Goal: Find specific page/section: Find specific page/section

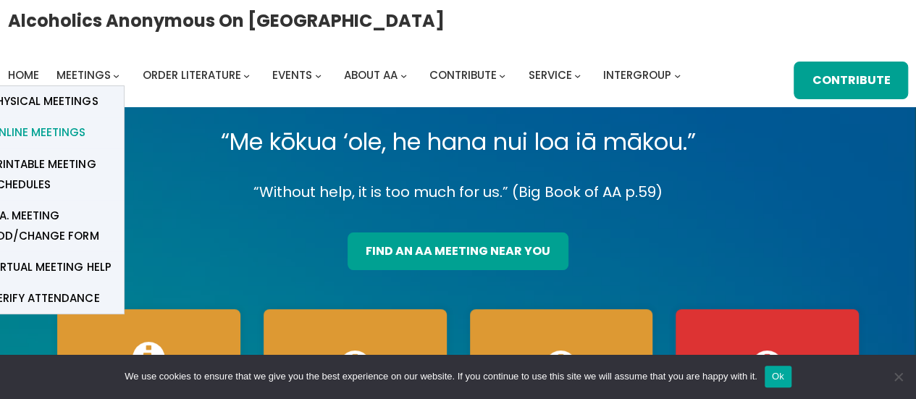
click at [33, 139] on span "Online Meetings" at bounding box center [38, 132] width 96 height 20
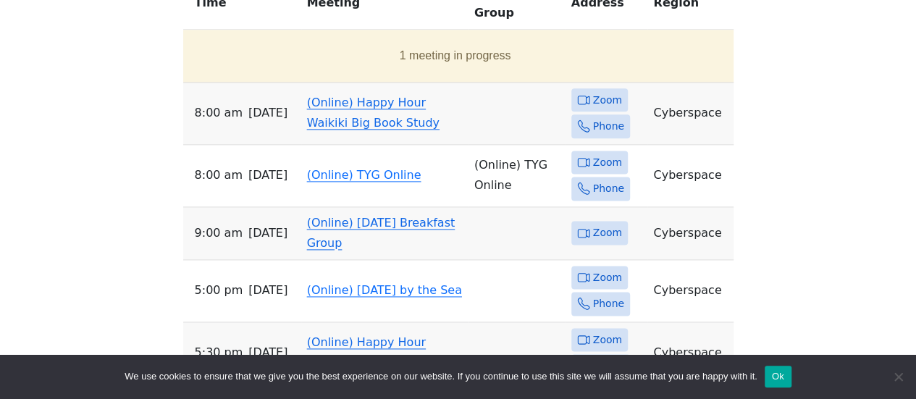
scroll to position [869, 0]
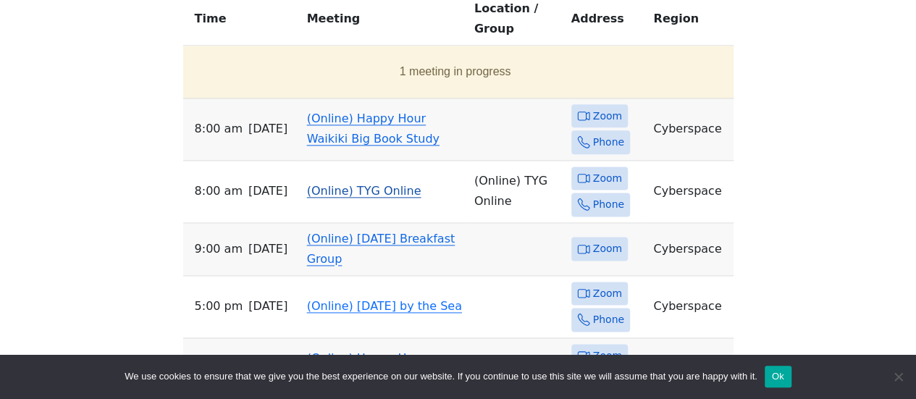
click at [607, 170] on span "Zoom" at bounding box center [607, 179] width 29 height 18
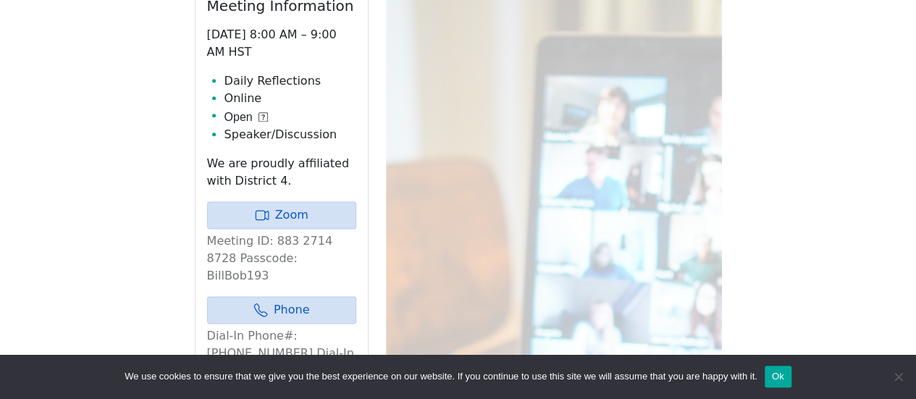
scroll to position [745, 0]
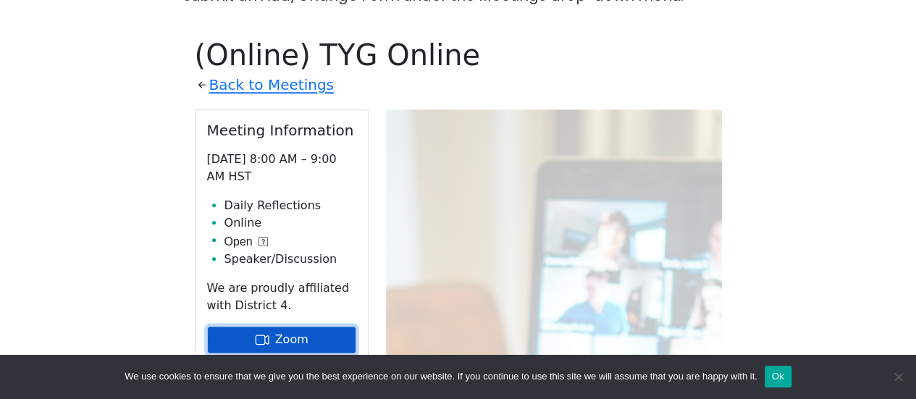
click at [283, 326] on link "Zoom" at bounding box center [281, 340] width 149 height 28
